Goal: Register for event/course

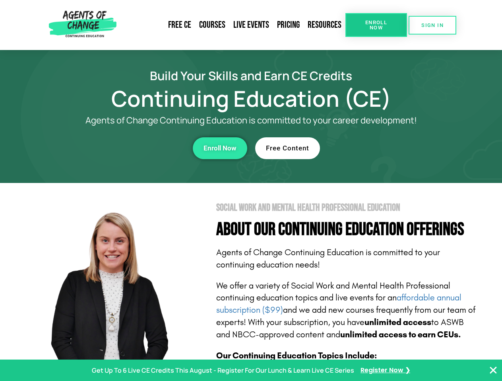
click at [251, 191] on section "Social Work and Mental Health Professional Education About Our Continuing Educa…" at bounding box center [251, 350] width 502 height 334
click at [376, 25] on span "Enroll Now" at bounding box center [376, 25] width 36 height 10
click at [432, 25] on span "SIGN IN" at bounding box center [432, 25] width 22 height 5
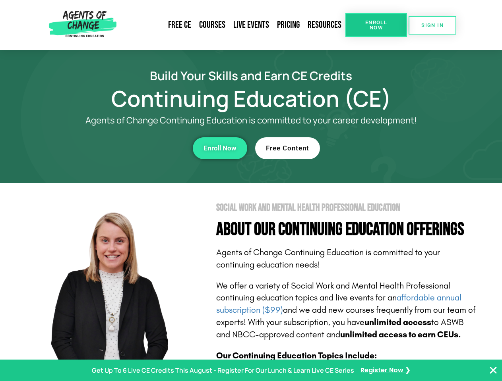
click at [138, 148] on div "Enroll Now" at bounding box center [138, 148] width 218 height 22
click at [220, 148] on span "Enroll Now" at bounding box center [219, 148] width 33 height 7
click at [364, 148] on div "Free Content" at bounding box center [364, 148] width 218 height 22
